Goal: Transaction & Acquisition: Purchase product/service

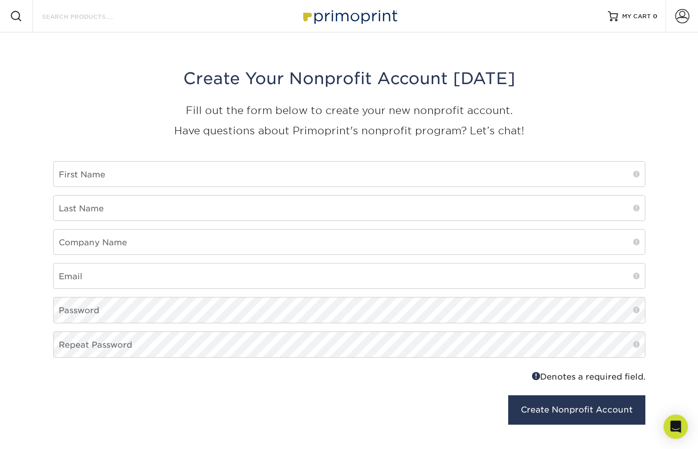
click at [84, 18] on input "Search Products" at bounding box center [90, 16] width 99 height 12
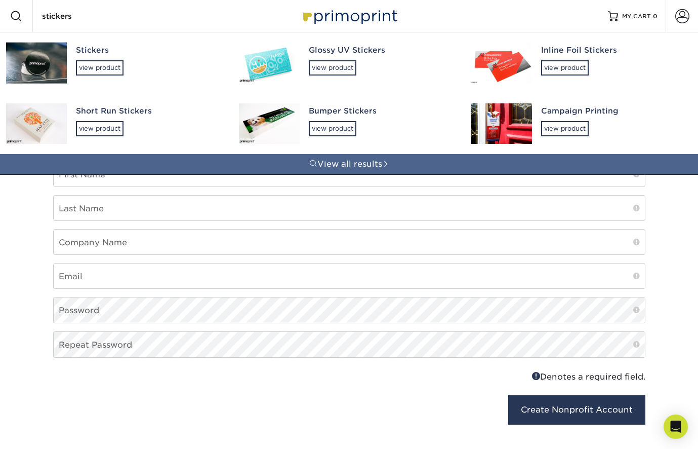
type input "stickers"
click at [328, 57] on div "Glossy UV Stickers view product" at bounding box center [381, 59] width 145 height 55
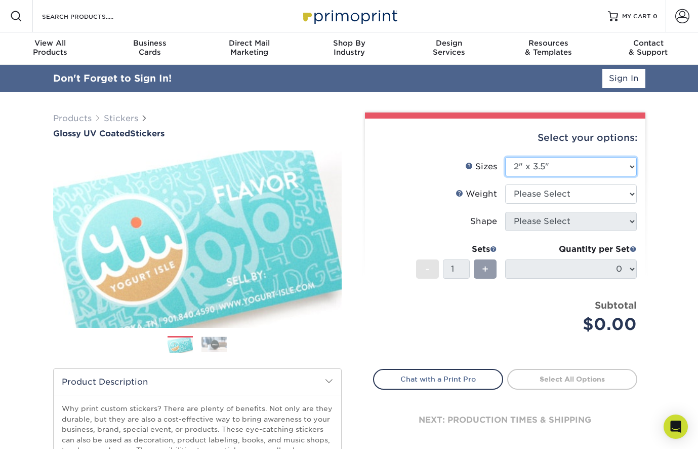
select select "2.75x4.25"
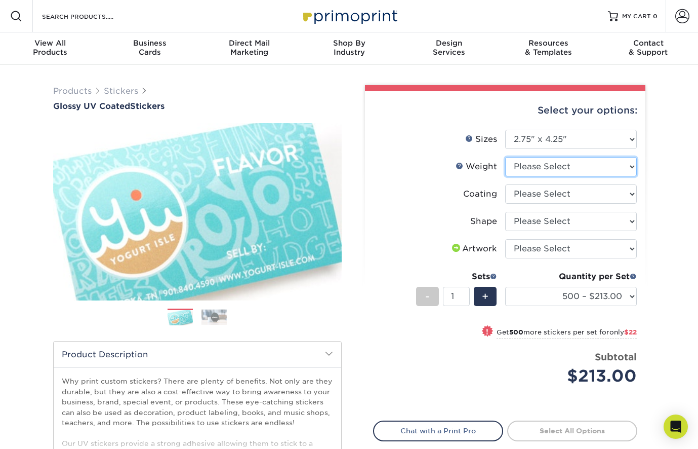
select select "Crack and Peel"
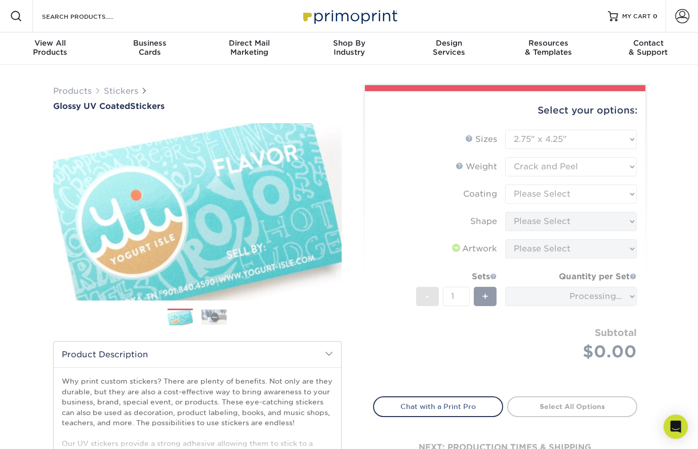
click at [541, 192] on form "Sizes Help Sizes Please Select 1.5" x 2.5" 2" x 2" 2" x 3" 2" x 3.5" 2" x 4" 2"…" at bounding box center [505, 257] width 264 height 255
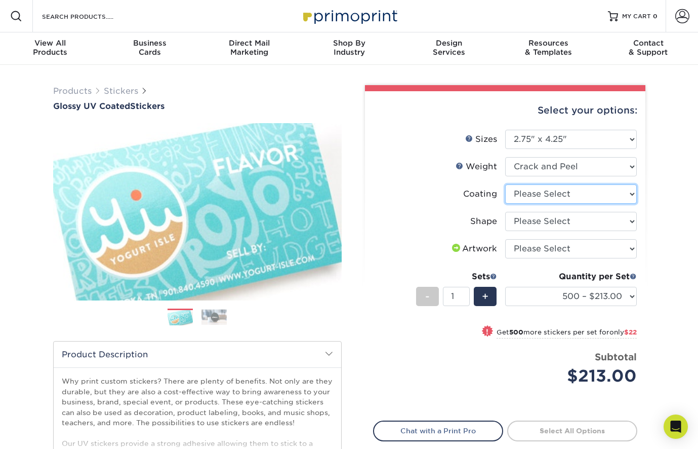
select select "1e8116af-acfc-44b1-83dc-8181aa338834"
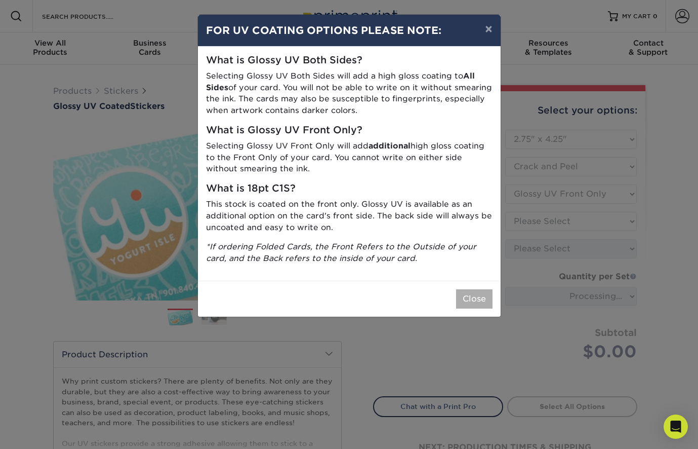
click at [472, 292] on button "Close" at bounding box center [474, 298] width 36 height 19
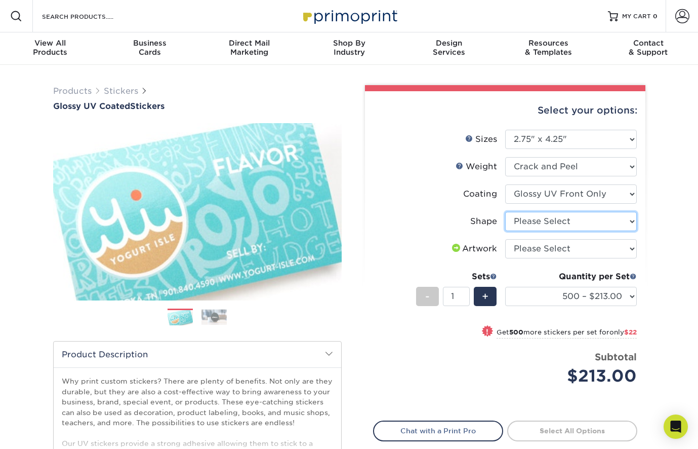
select select "standard"
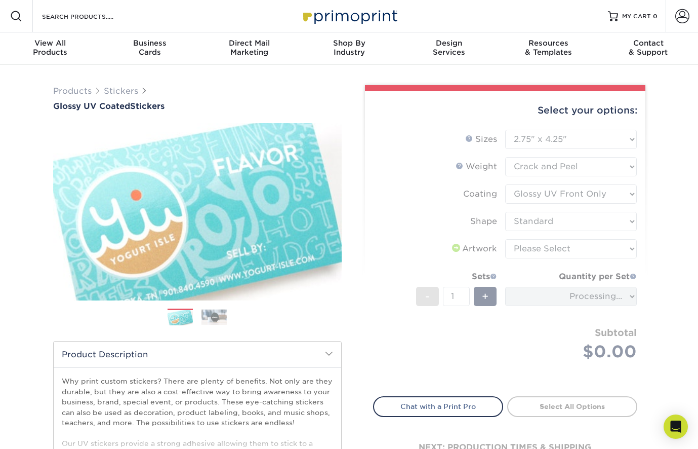
click at [558, 249] on form "Sizes Help Sizes Please Select 1.5" x 2.5" 2" x 2" 2" x 3" 2" x 3.5" 2" x 4" 2"…" at bounding box center [505, 257] width 264 height 255
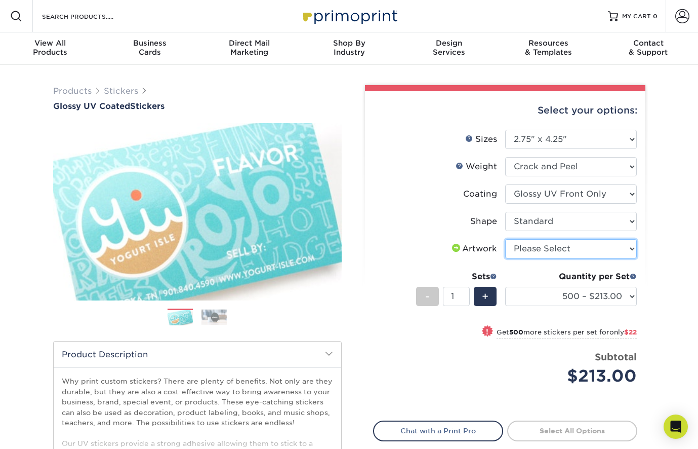
select select "upload"
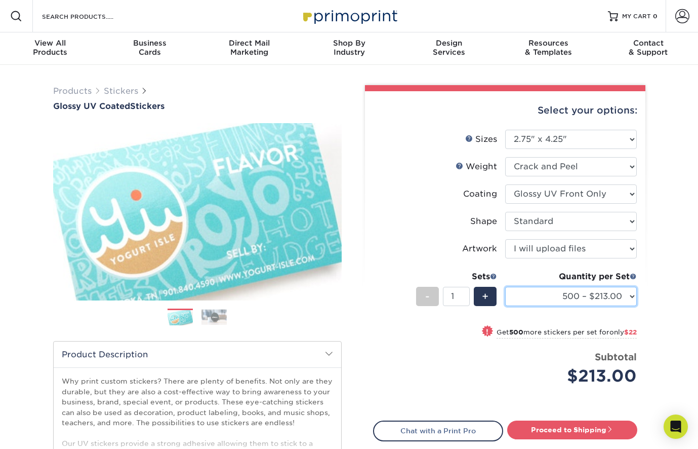
select select "1000 – $235.00"
